Goal: Navigation & Orientation: Find specific page/section

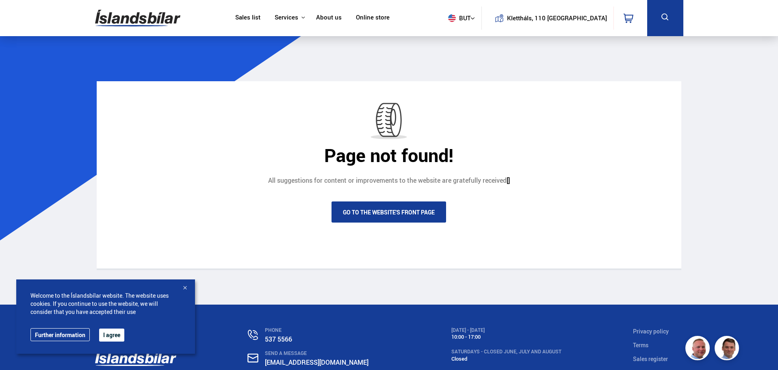
click at [399, 223] on link "Go to the website's front page" at bounding box center [388, 211] width 115 height 21
click at [364, 216] on font "Go to the website's front page" at bounding box center [389, 212] width 92 height 8
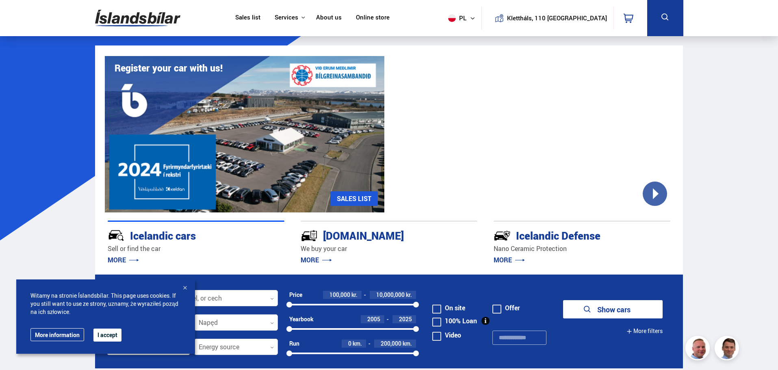
click at [186, 286] on div at bounding box center [185, 288] width 8 height 8
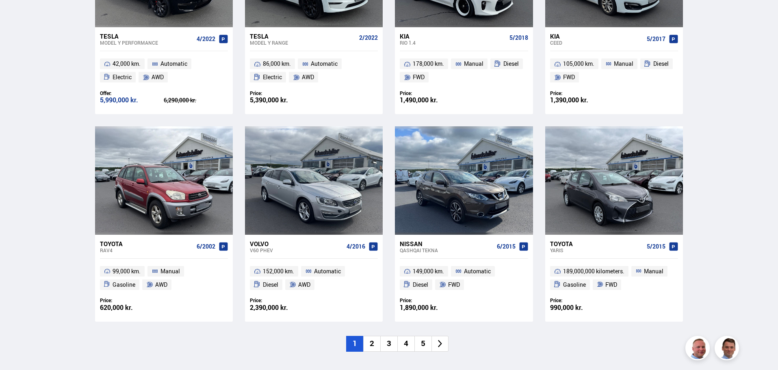
scroll to position [528, 0]
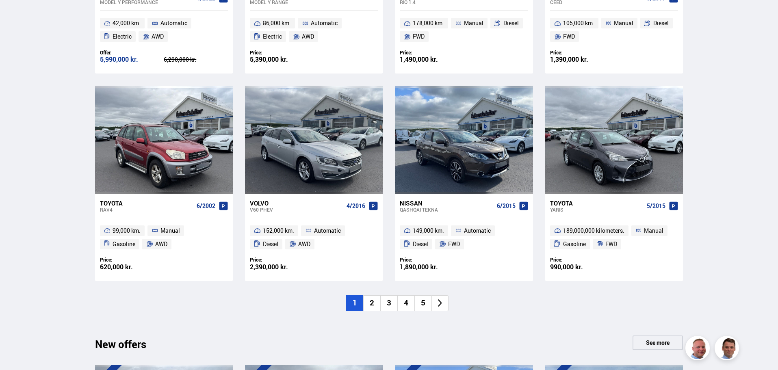
click at [372, 307] on font "2" at bounding box center [372, 302] width 4 height 11
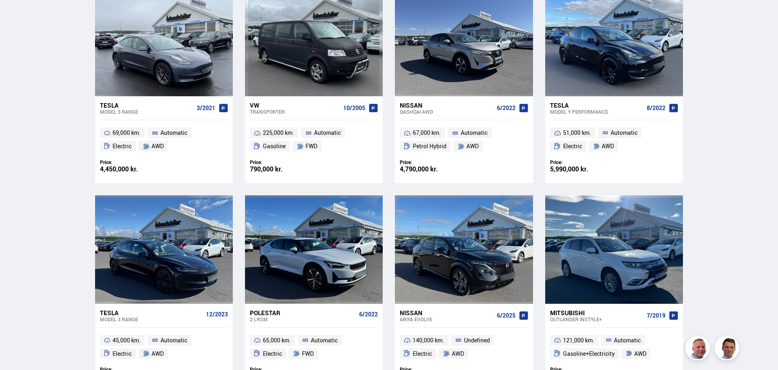
scroll to position [487, 0]
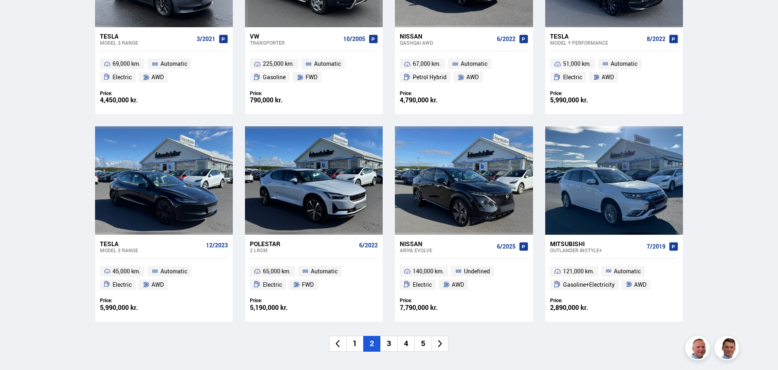
click at [390, 343] on font "3" at bounding box center [389, 343] width 4 height 11
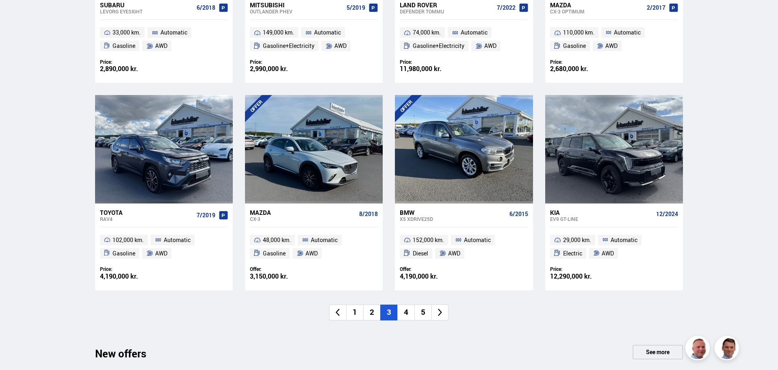
scroll to position [528, 0]
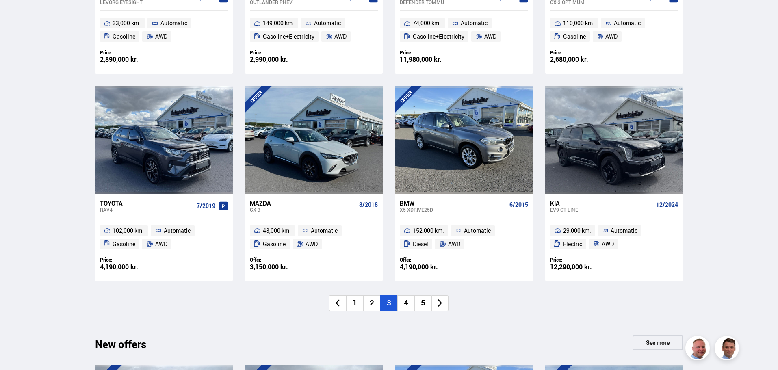
click at [409, 303] on li "4" at bounding box center [405, 303] width 17 height 16
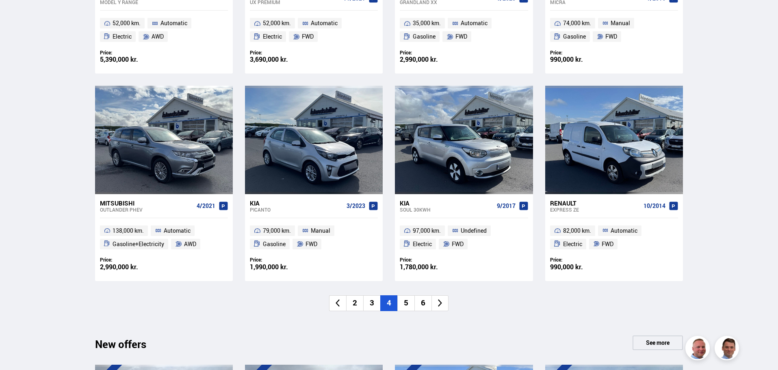
click at [409, 302] on li "5" at bounding box center [405, 303] width 17 height 16
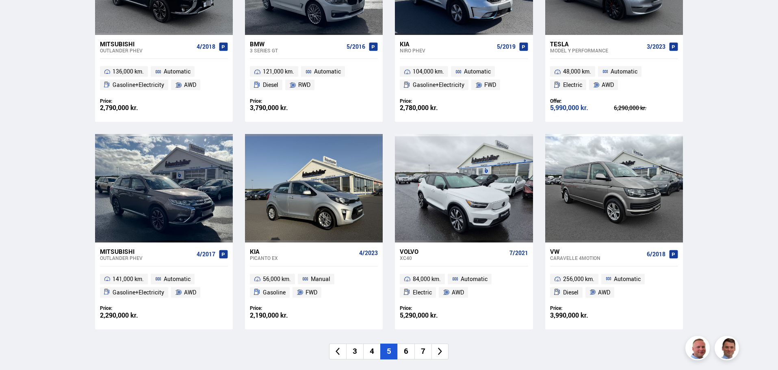
scroll to position [487, 0]
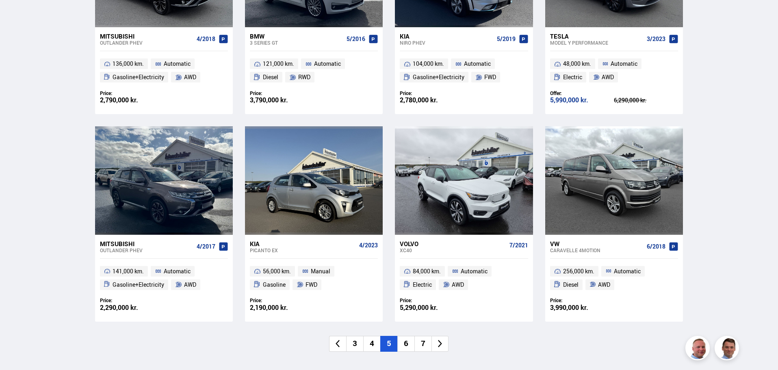
click at [403, 345] on li "6" at bounding box center [405, 344] width 17 height 16
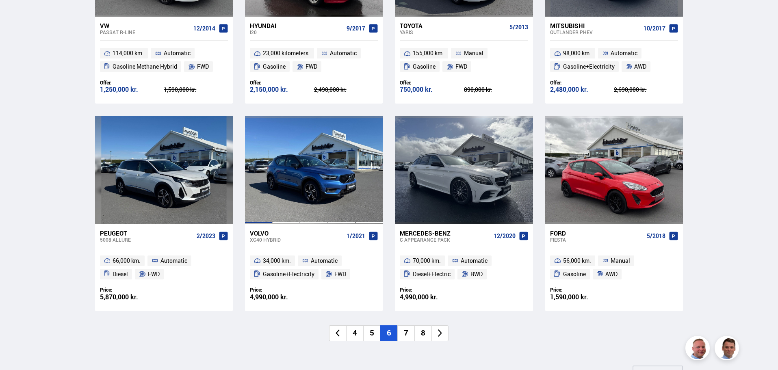
scroll to position [528, 0]
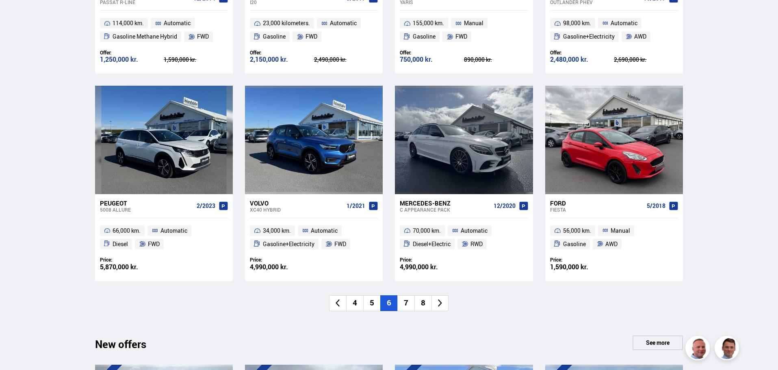
click at [403, 305] on li "7" at bounding box center [405, 303] width 17 height 16
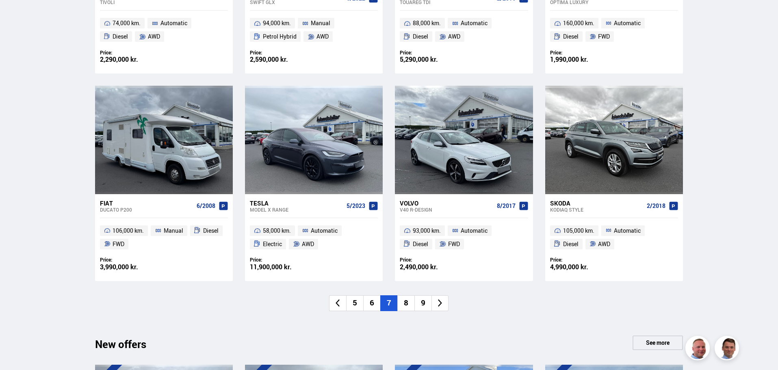
click at [406, 305] on font "8" at bounding box center [406, 302] width 4 height 11
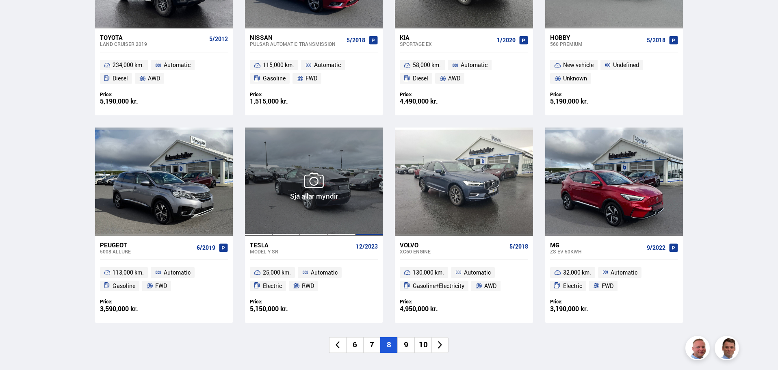
scroll to position [487, 0]
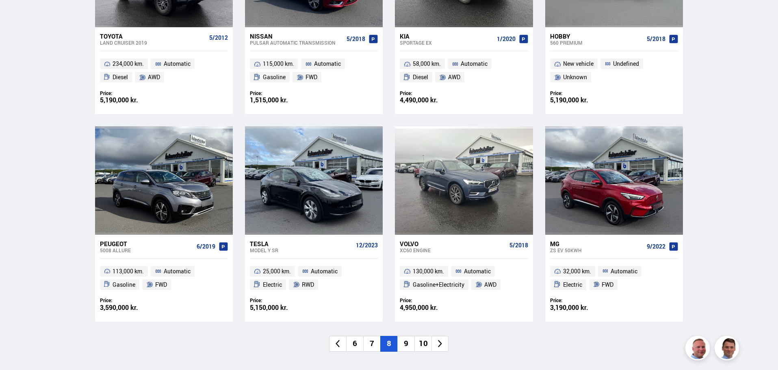
click at [407, 341] on font "9" at bounding box center [406, 343] width 4 height 11
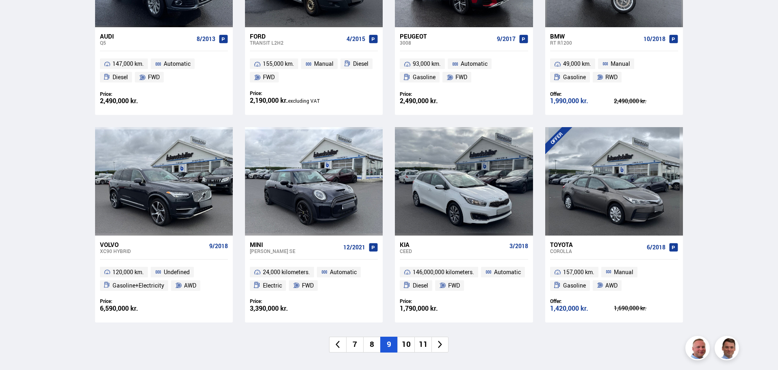
click at [409, 346] on font "10" at bounding box center [406, 344] width 9 height 11
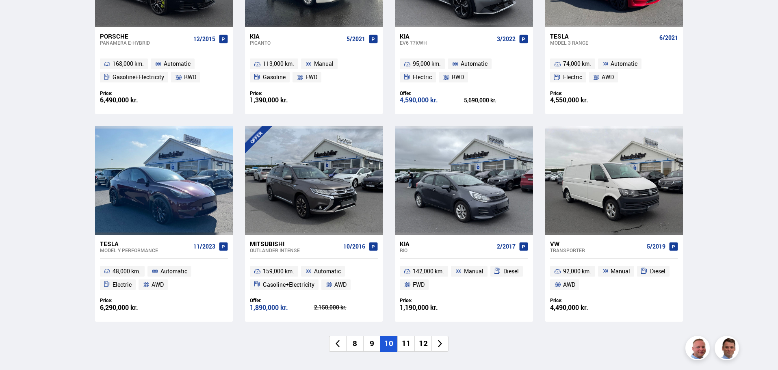
click at [409, 346] on font "11" at bounding box center [406, 343] width 9 height 11
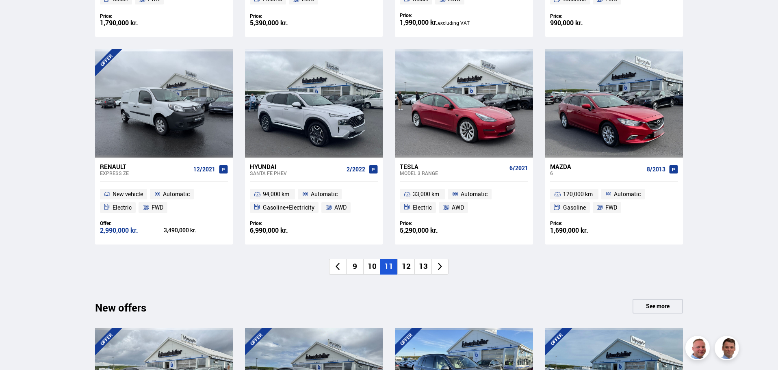
scroll to position [569, 0]
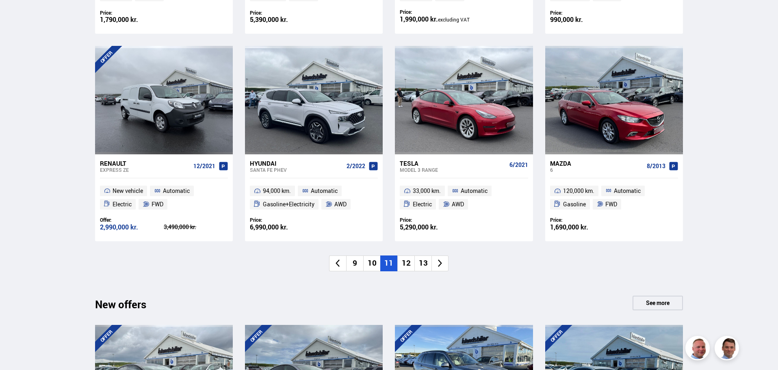
click at [407, 267] on font "12" at bounding box center [406, 263] width 9 height 11
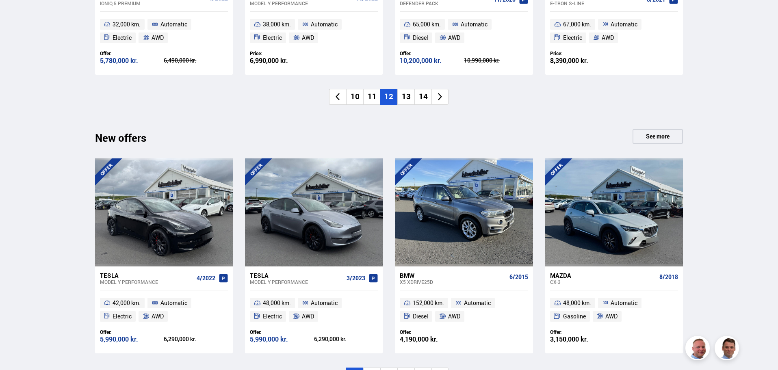
scroll to position [772, 0]
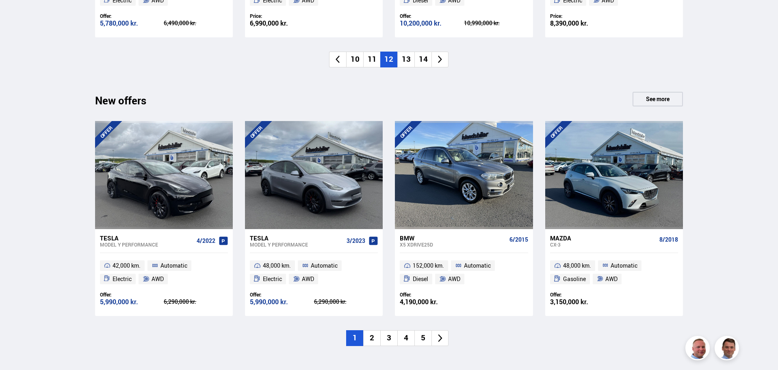
click at [408, 59] on font "13" at bounding box center [406, 59] width 9 height 11
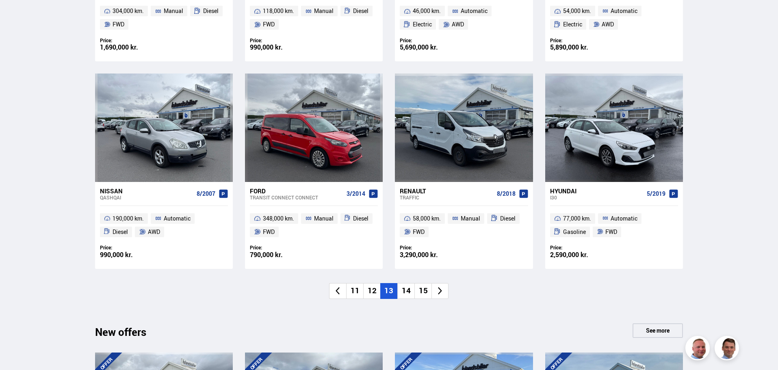
scroll to position [569, 0]
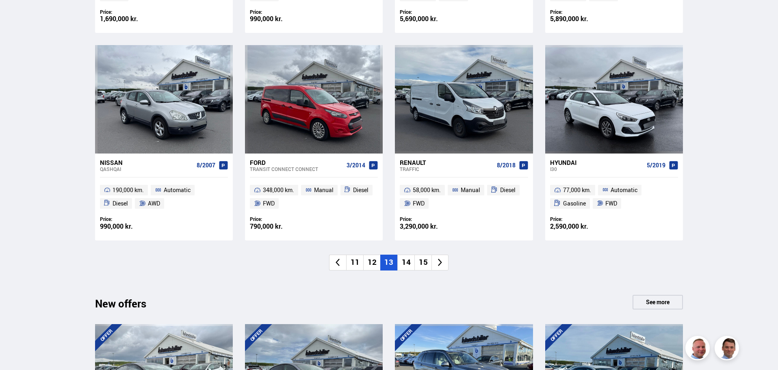
click at [406, 259] on font "14" at bounding box center [406, 262] width 9 height 11
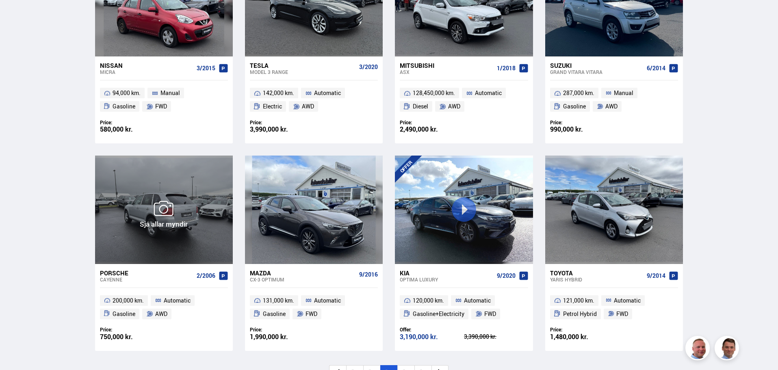
scroll to position [487, 0]
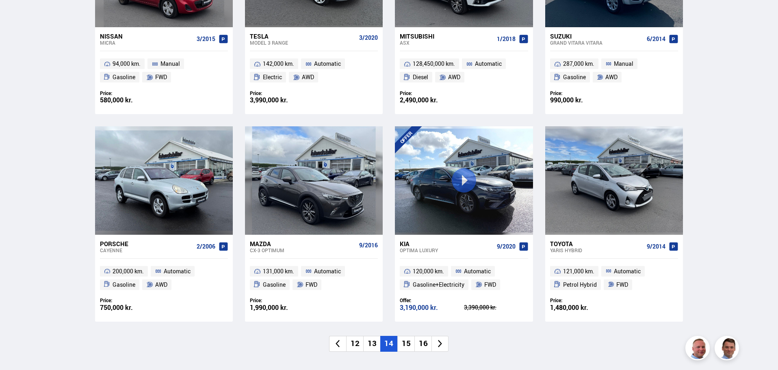
click at [406, 339] on font "15" at bounding box center [406, 343] width 9 height 11
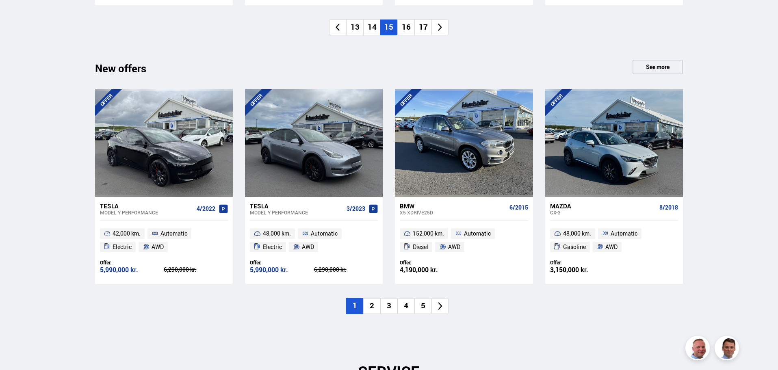
scroll to position [812, 0]
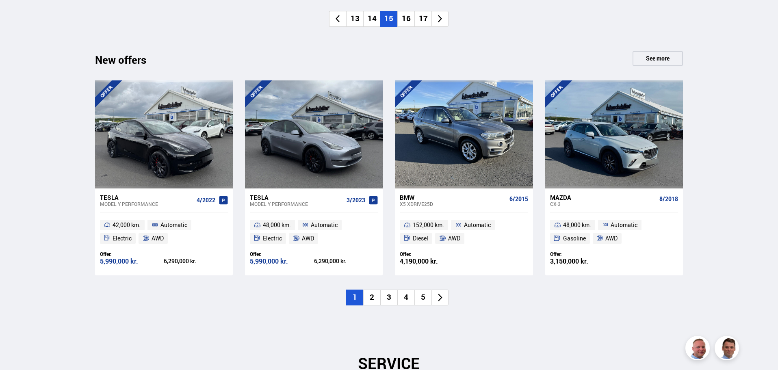
click at [373, 300] on font "2" at bounding box center [372, 297] width 4 height 11
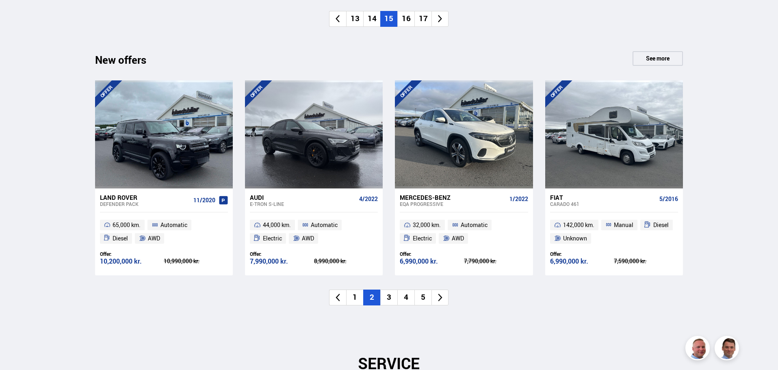
click at [390, 299] on font "3" at bounding box center [389, 297] width 4 height 11
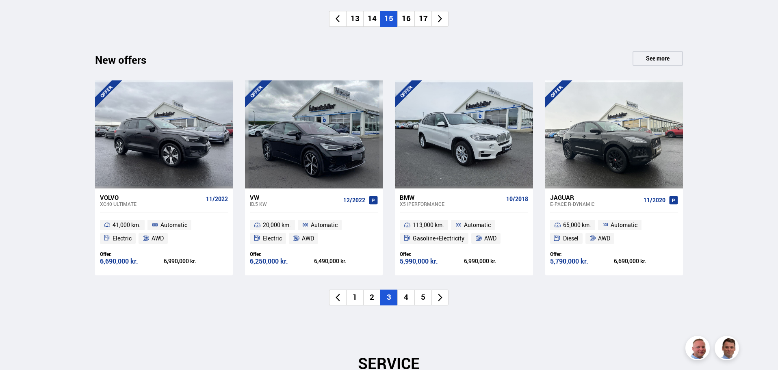
click at [404, 298] on li "4" at bounding box center [405, 298] width 17 height 16
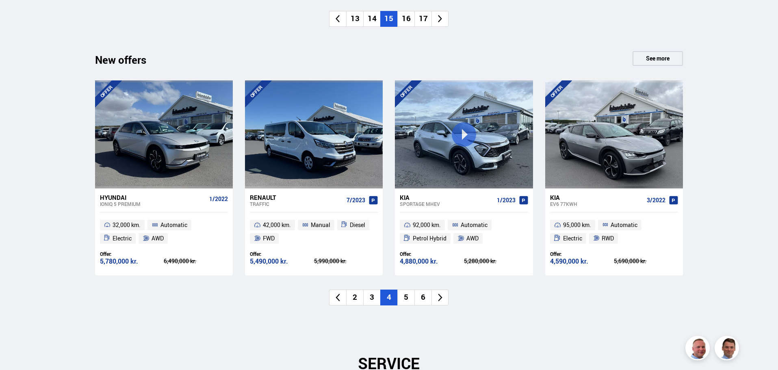
click at [408, 300] on font "5" at bounding box center [406, 297] width 4 height 11
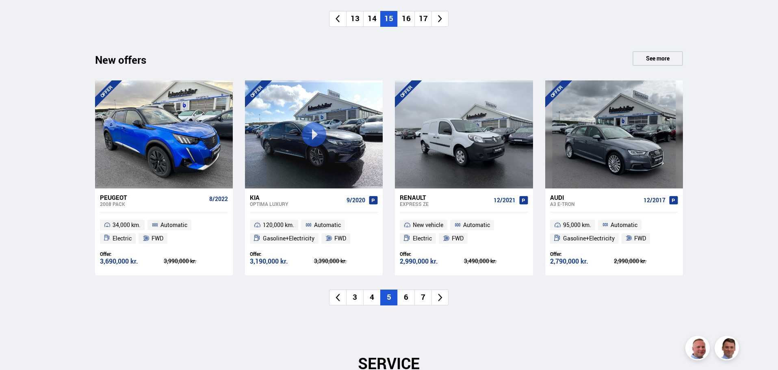
click at [407, 298] on font "6" at bounding box center [406, 297] width 4 height 11
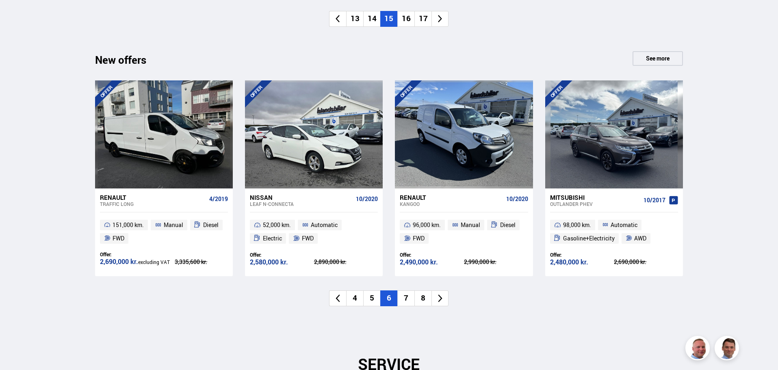
click at [409, 300] on li "7" at bounding box center [405, 298] width 17 height 16
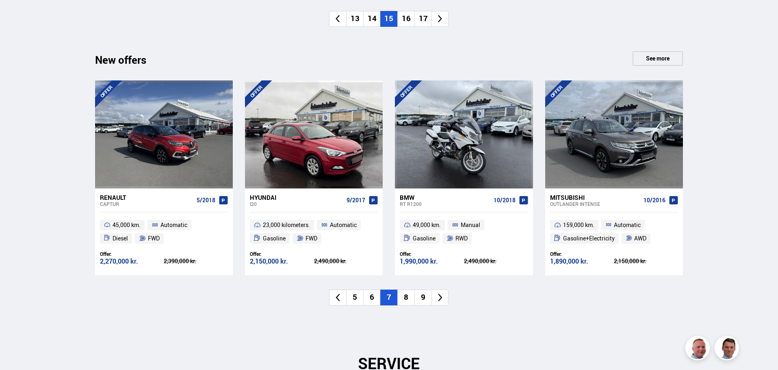
click at [409, 299] on li "8" at bounding box center [405, 298] width 17 height 16
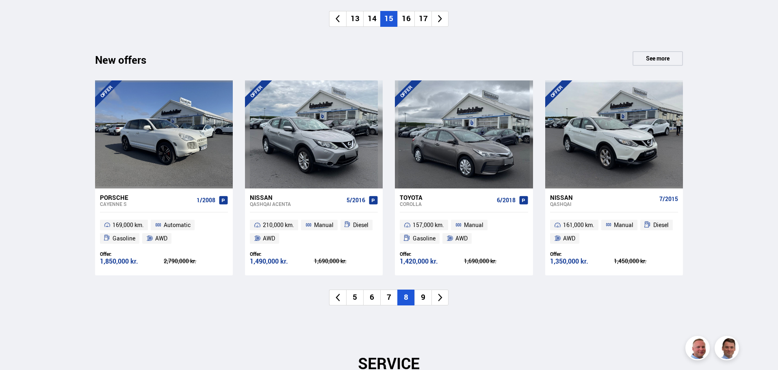
click at [424, 297] on font "9" at bounding box center [423, 297] width 4 height 11
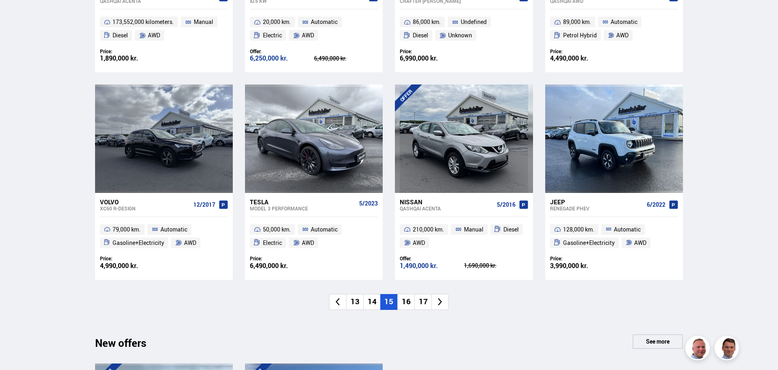
scroll to position [487, 0]
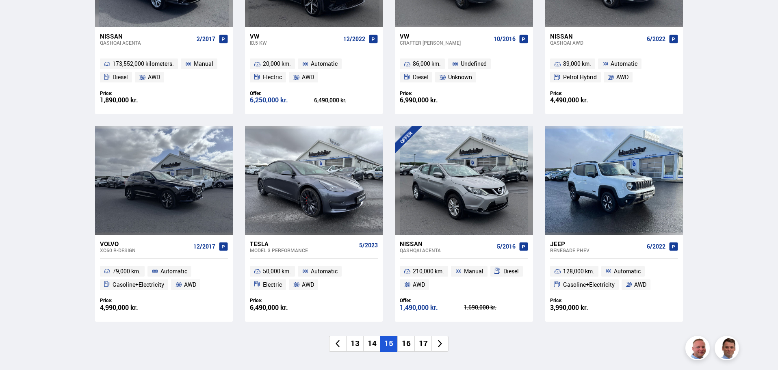
click at [407, 341] on font "16" at bounding box center [406, 343] width 9 height 11
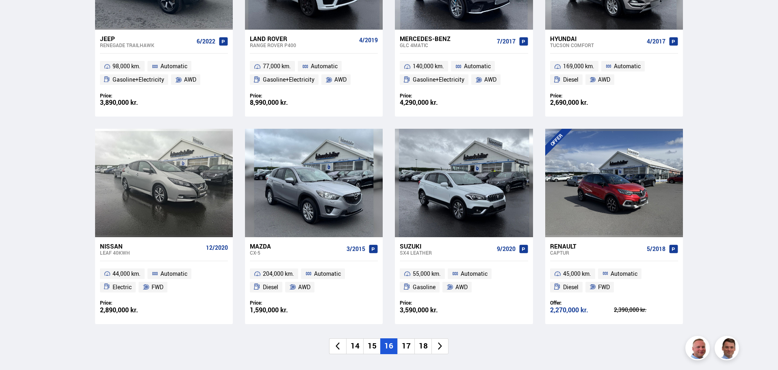
scroll to position [528, 0]
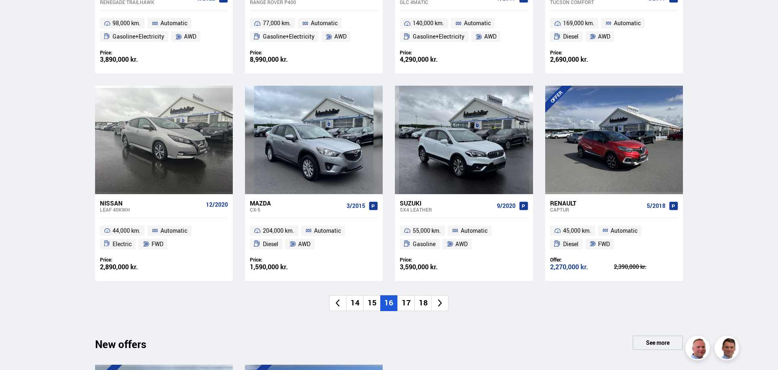
click at [404, 307] on font "17" at bounding box center [406, 302] width 9 height 11
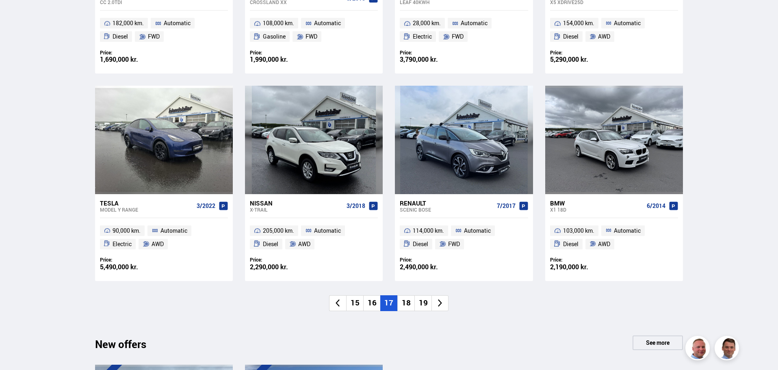
click at [407, 306] on font "18" at bounding box center [406, 302] width 9 height 11
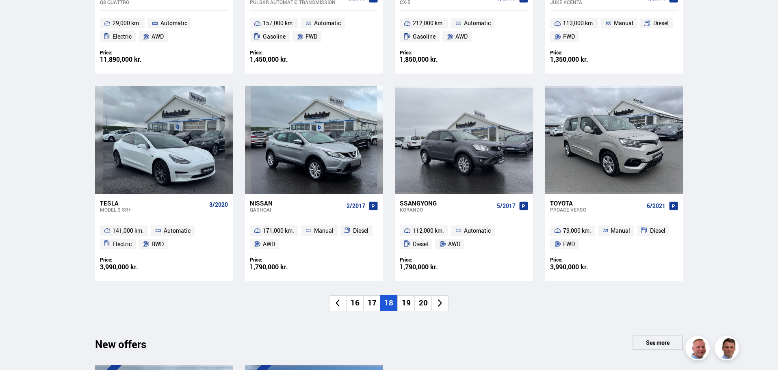
click at [408, 305] on font "19" at bounding box center [406, 302] width 9 height 11
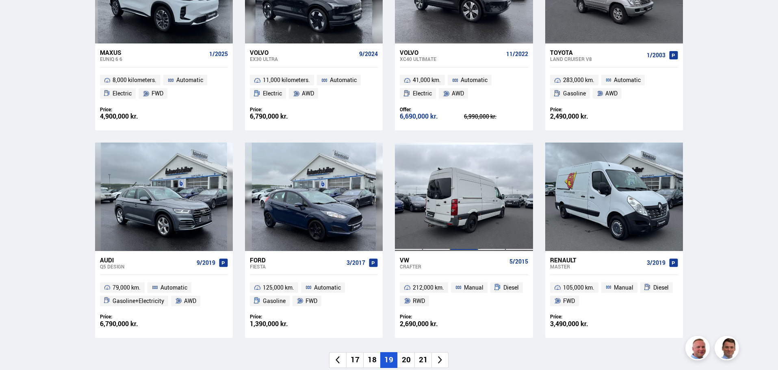
scroll to position [487, 0]
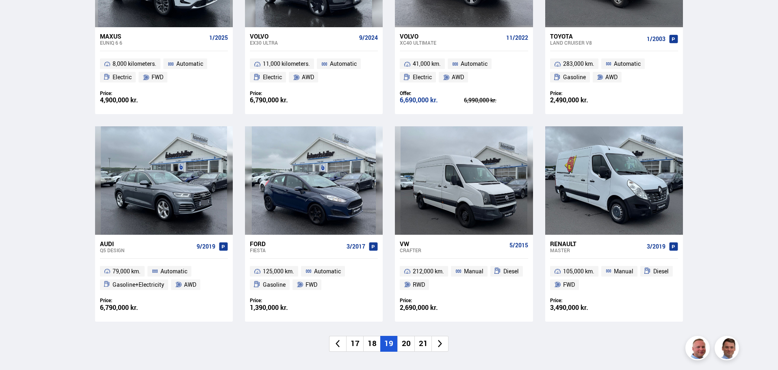
click at [407, 344] on font "20" at bounding box center [406, 343] width 9 height 11
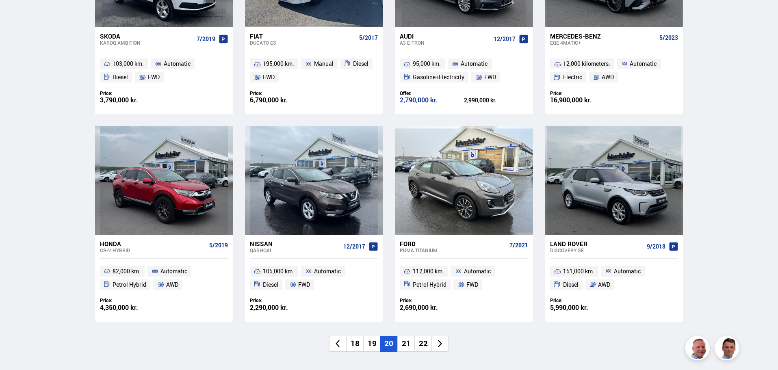
click at [407, 343] on font "21" at bounding box center [406, 343] width 9 height 11
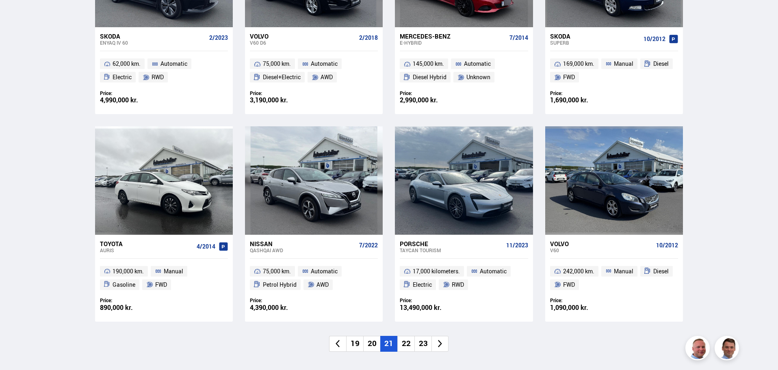
click at [408, 344] on font "22" at bounding box center [406, 343] width 9 height 11
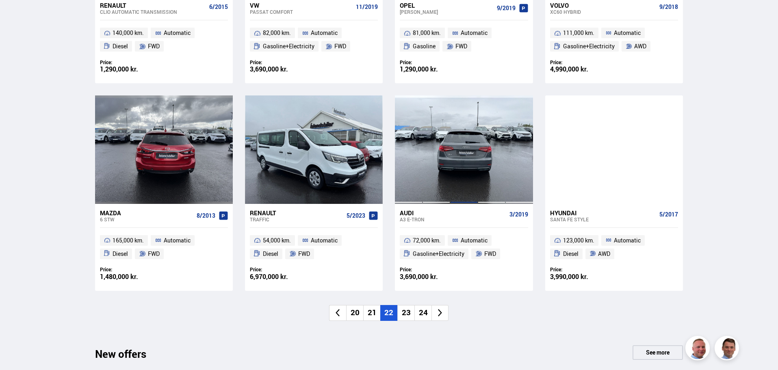
scroll to position [528, 0]
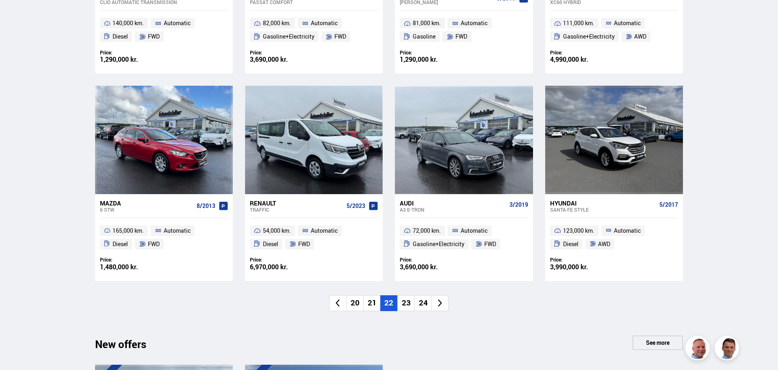
click at [407, 306] on font "23" at bounding box center [406, 302] width 9 height 11
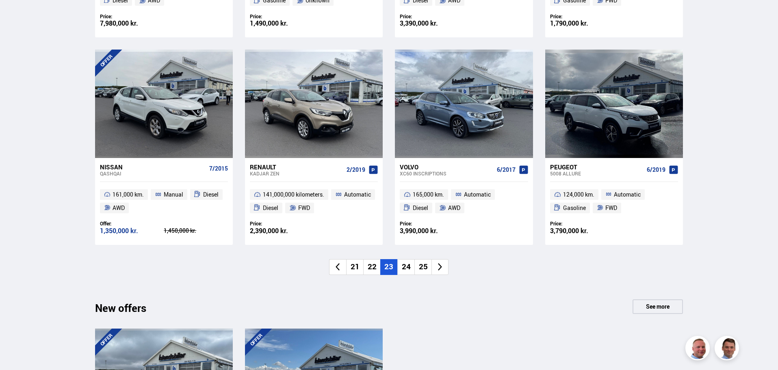
scroll to position [569, 0]
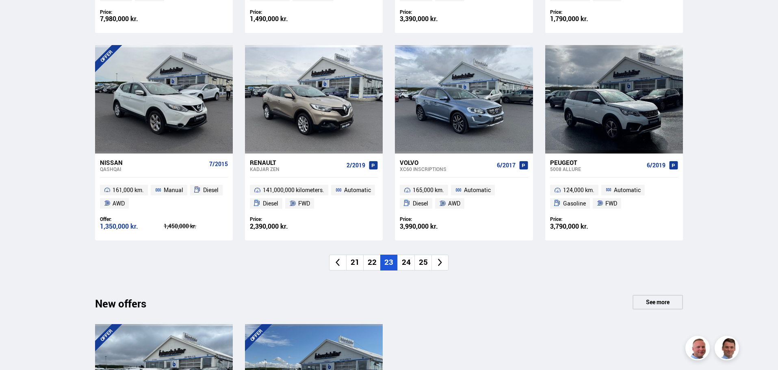
click at [402, 263] on font "24" at bounding box center [406, 262] width 9 height 11
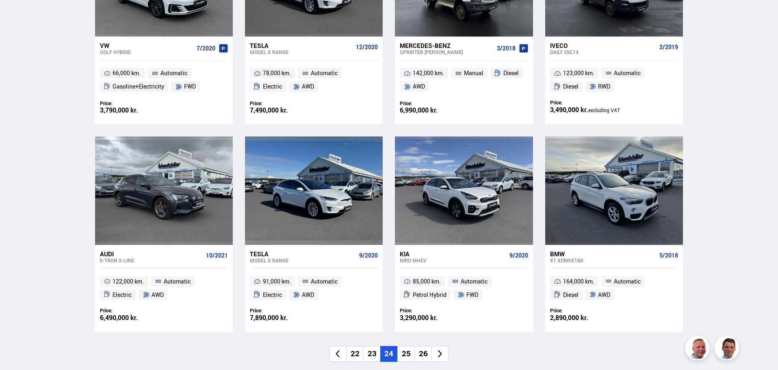
scroll to position [487, 0]
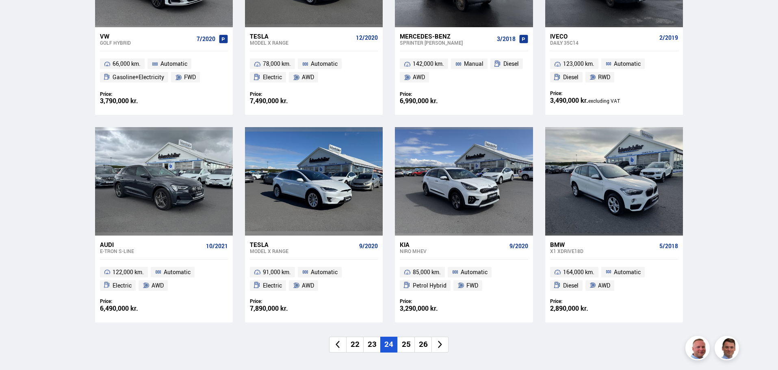
click at [406, 344] on font "25" at bounding box center [406, 344] width 9 height 11
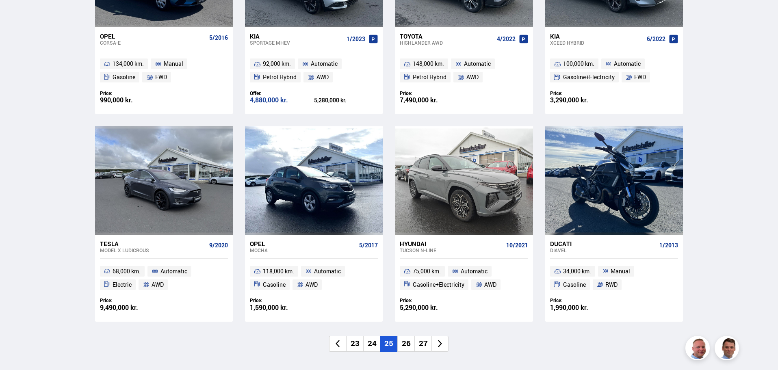
click at [410, 347] on font "26" at bounding box center [406, 343] width 9 height 11
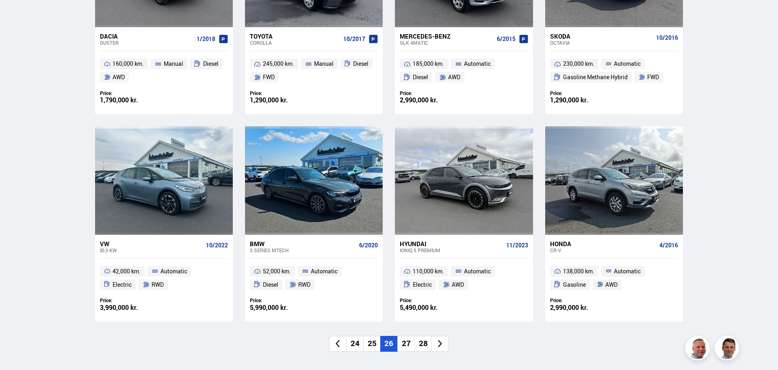
click at [408, 345] on font "27" at bounding box center [406, 343] width 9 height 11
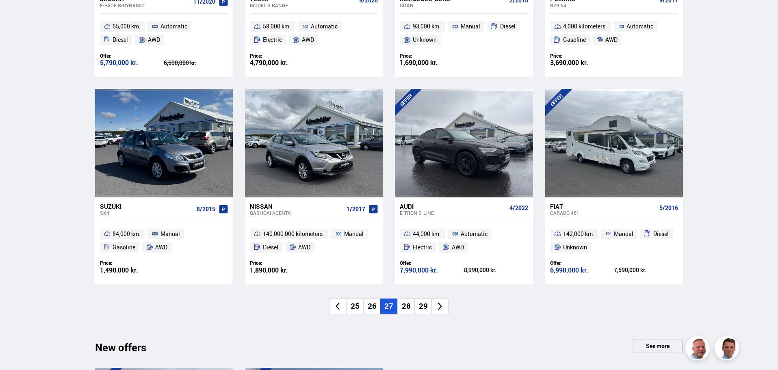
scroll to position [528, 0]
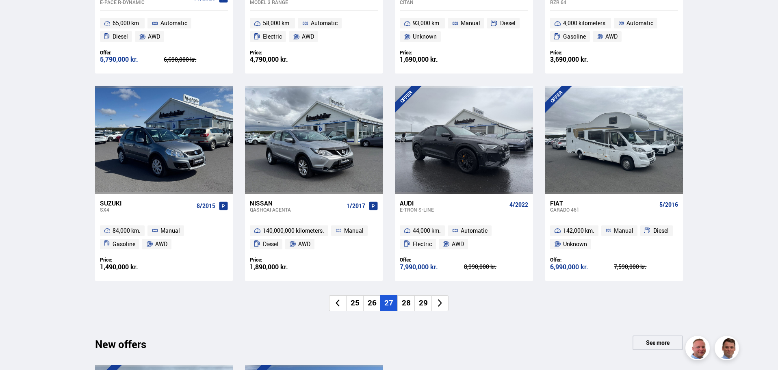
click at [410, 304] on li "28" at bounding box center [405, 303] width 17 height 16
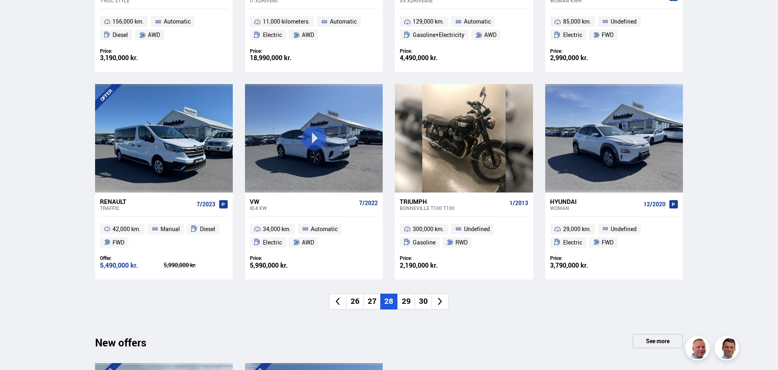
scroll to position [569, 0]
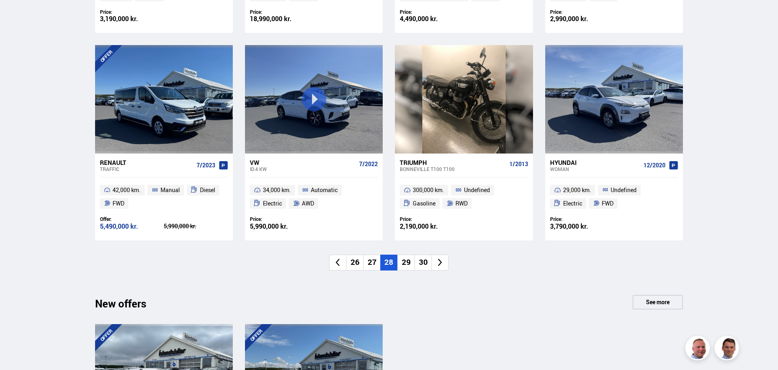
click at [403, 264] on font "29" at bounding box center [406, 262] width 9 height 11
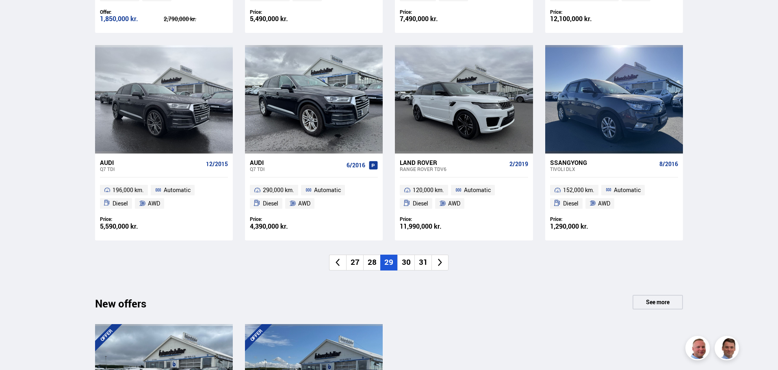
click at [409, 264] on font "30" at bounding box center [406, 262] width 9 height 11
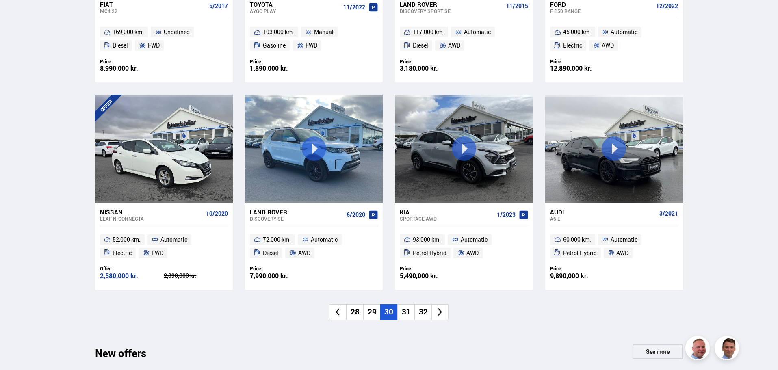
scroll to position [528, 0]
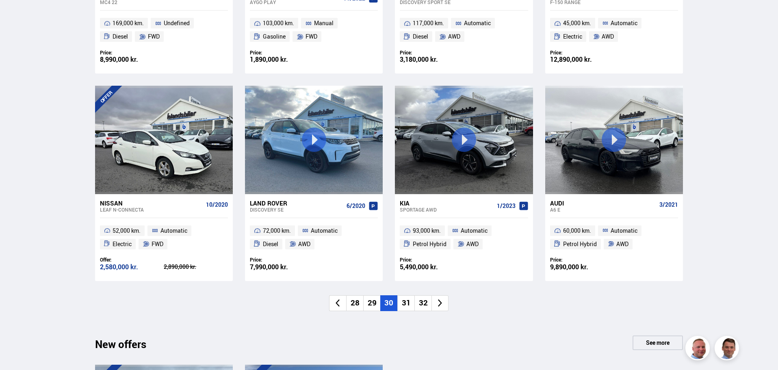
click at [404, 303] on font "31" at bounding box center [406, 302] width 9 height 11
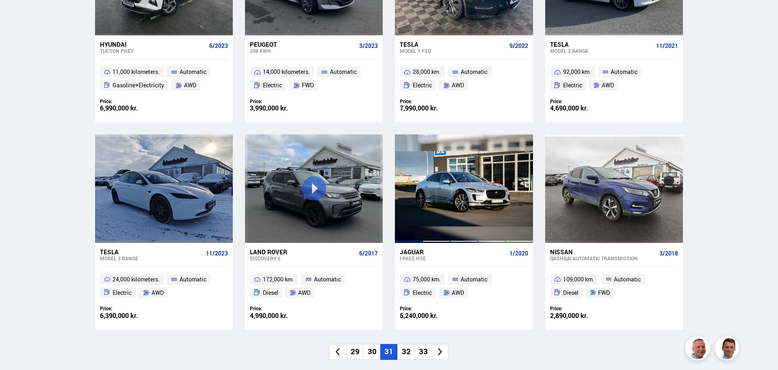
scroll to position [487, 0]
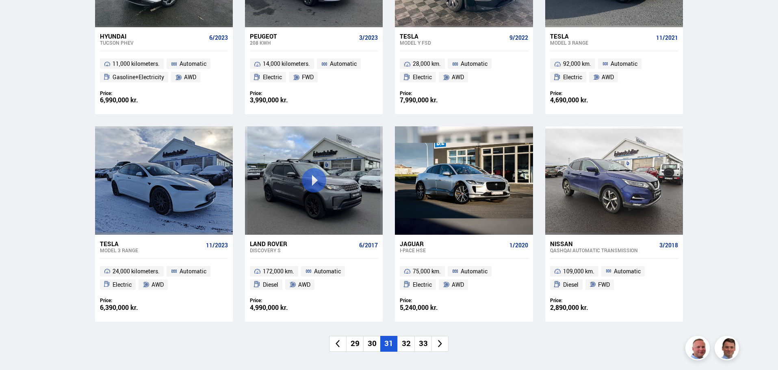
click at [407, 341] on font "32" at bounding box center [406, 343] width 9 height 11
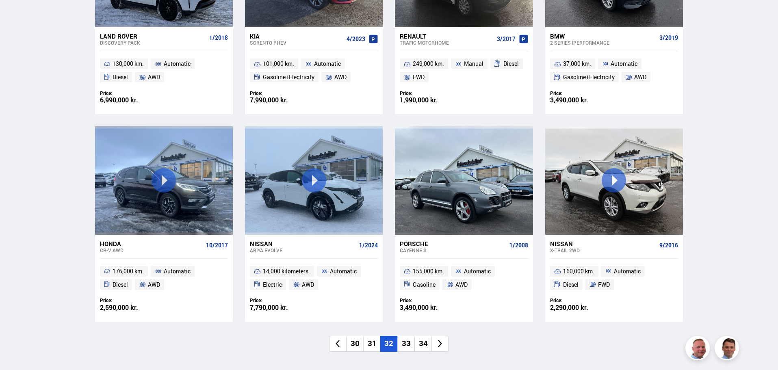
click at [410, 342] on font "33" at bounding box center [406, 343] width 9 height 11
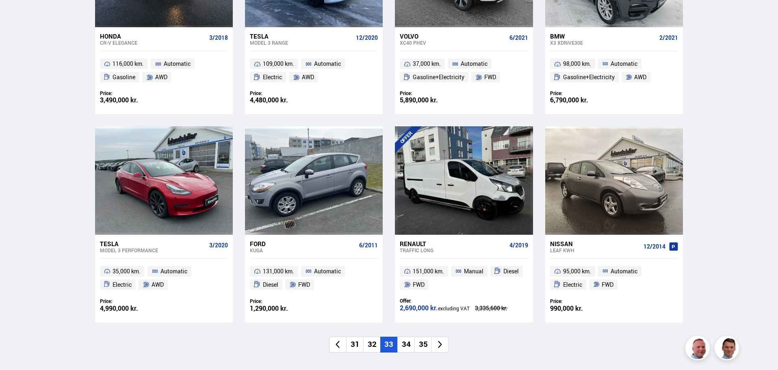
click at [409, 343] on font "34" at bounding box center [406, 344] width 9 height 11
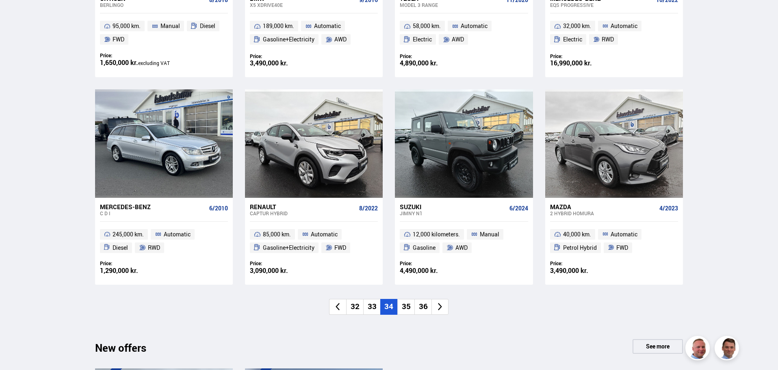
scroll to position [528, 0]
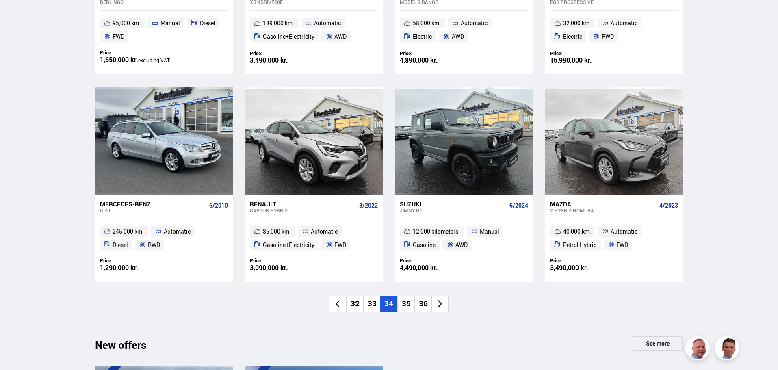
click at [406, 306] on font "35" at bounding box center [406, 303] width 9 height 11
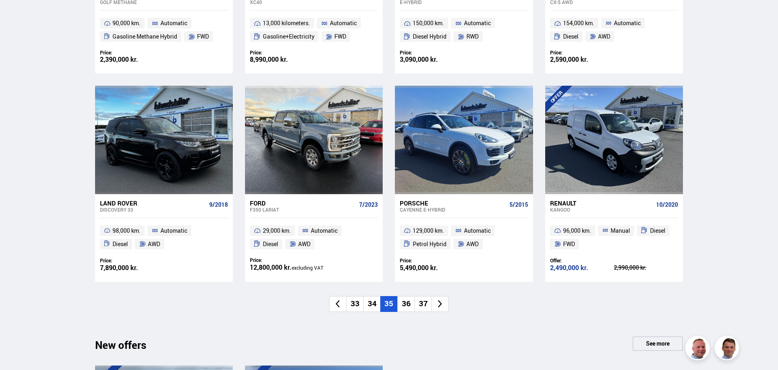
click at [405, 308] on font "36" at bounding box center [406, 303] width 9 height 11
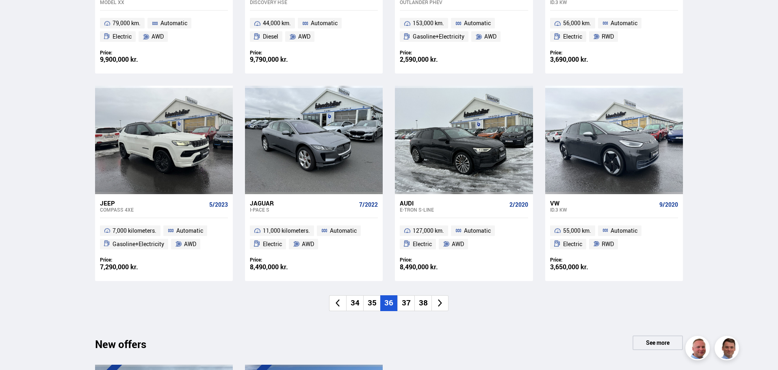
click at [406, 307] on font "37" at bounding box center [406, 302] width 9 height 11
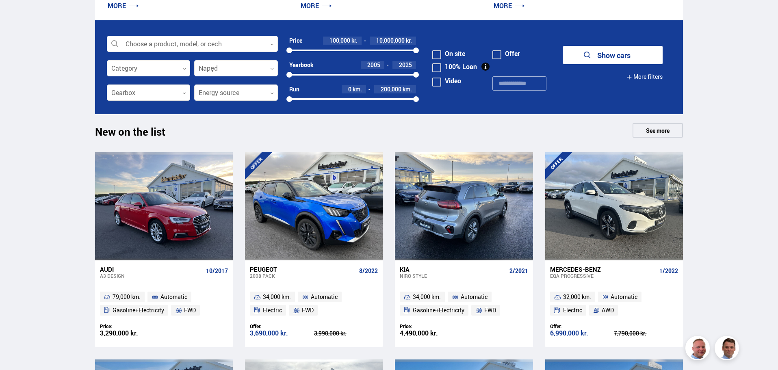
scroll to position [244, 0]
